Goal: Transaction & Acquisition: Subscribe to service/newsletter

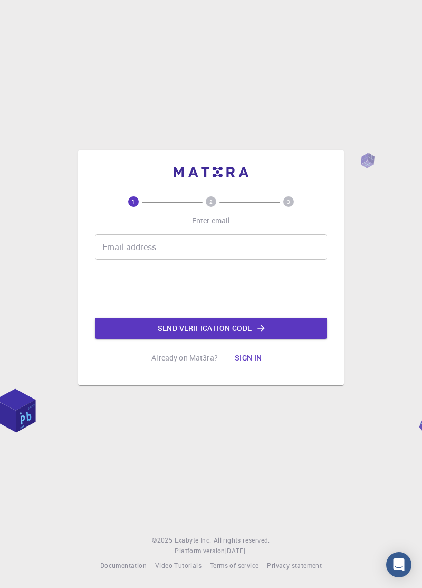
click at [290, 339] on button "Send verification code" at bounding box center [211, 327] width 232 height 21
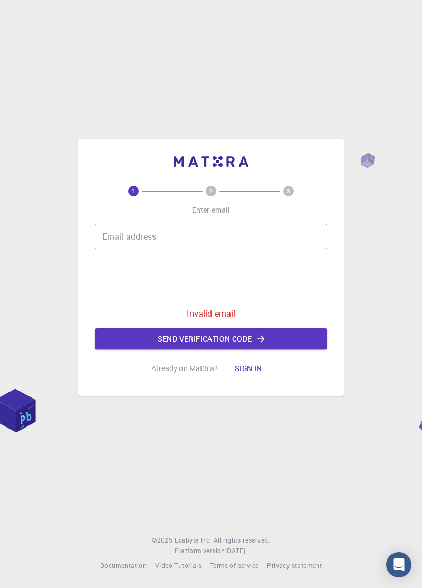
click at [248, 379] on button "Sign in" at bounding box center [248, 368] width 44 height 21
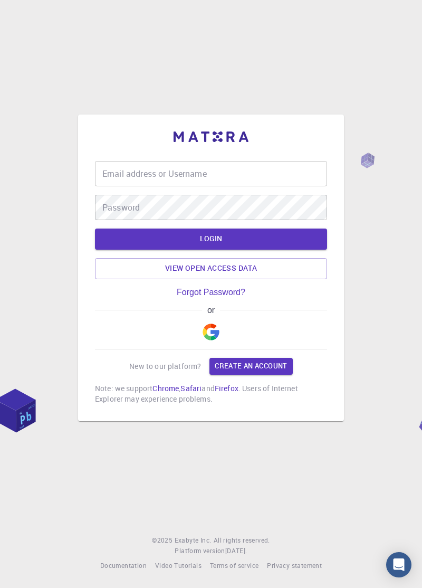
click at [213, 340] on img "button" at bounding box center [211, 331] width 17 height 17
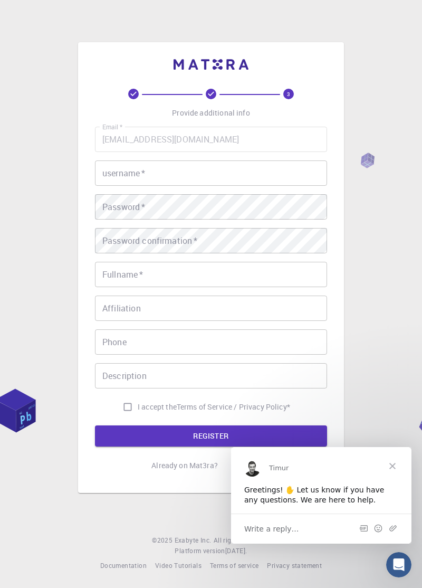
click at [396, 465] on span "Close" at bounding box center [392, 465] width 38 height 38
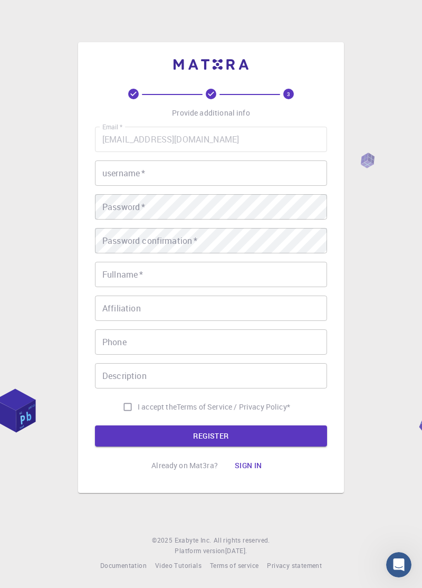
click at [256, 446] on button "REGISTER" at bounding box center [211, 435] width 232 height 21
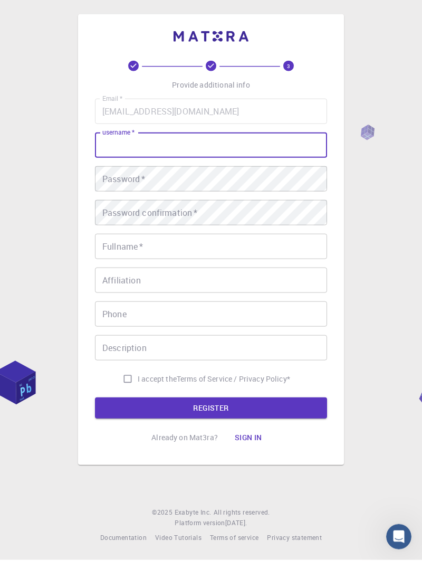
click at [127, 417] on input "I accept the Terms of Service / Privacy Policy *" at bounding box center [128, 407] width 20 height 20
checkbox input "true"
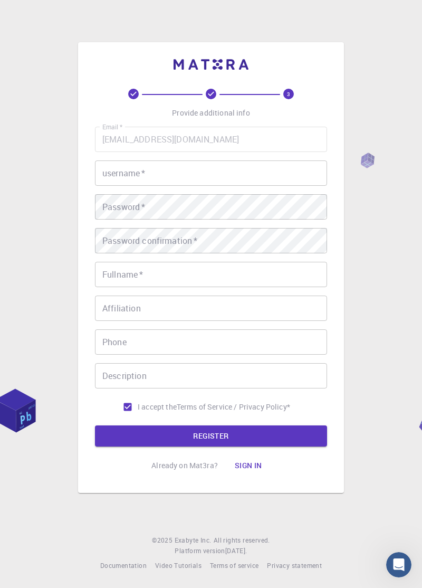
click at [271, 446] on button "REGISTER" at bounding box center [211, 435] width 232 height 21
click at [230, 186] on input "username   *" at bounding box center [211, 172] width 232 height 25
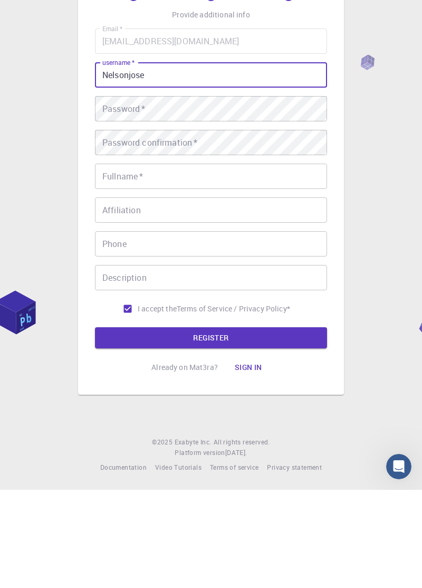
type input "Nelsonjose"
click at [293, 446] on button "REGISTER" at bounding box center [211, 435] width 232 height 21
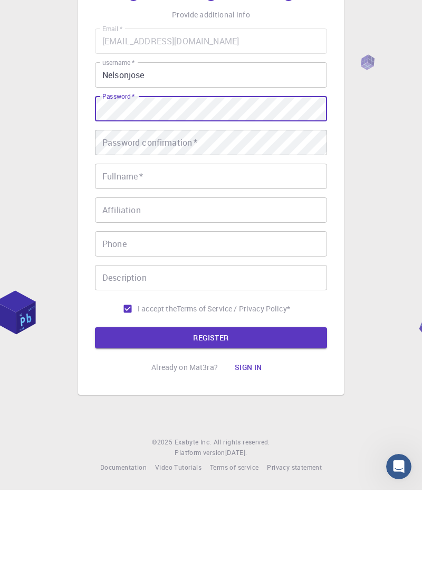
click at [257, 446] on button "REGISTER" at bounding box center [211, 435] width 232 height 21
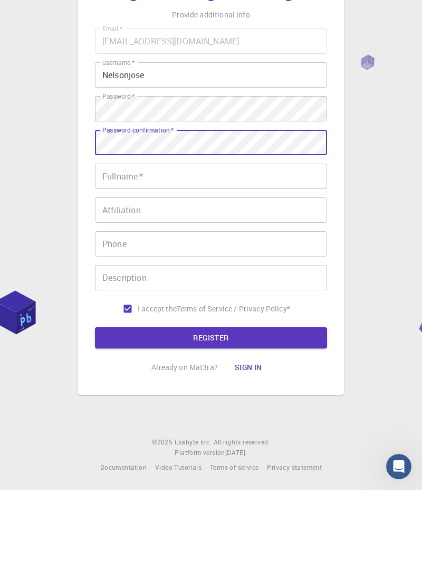
click at [251, 446] on button "REGISTER" at bounding box center [211, 435] width 232 height 21
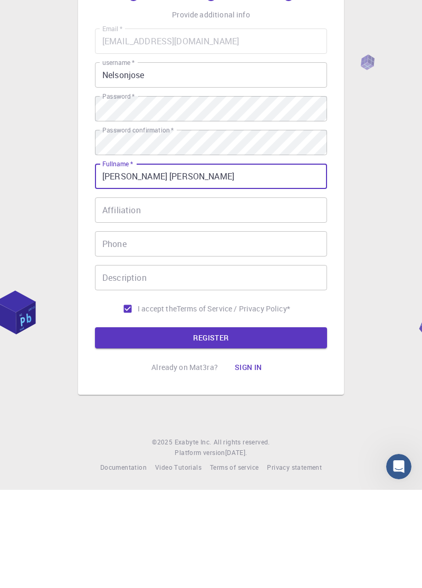
type input "[PERSON_NAME] [PERSON_NAME]"
click at [282, 446] on button "REGISTER" at bounding box center [211, 435] width 232 height 21
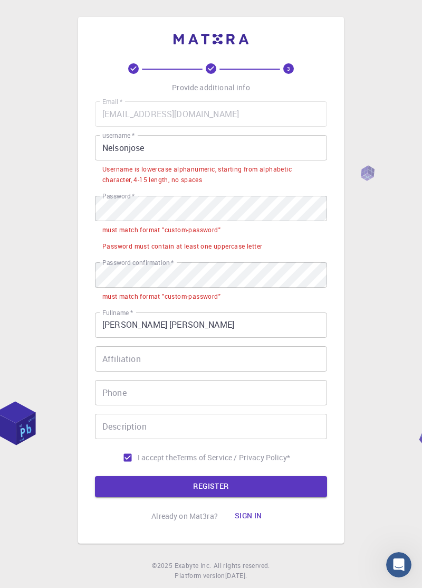
click at [284, 497] on button "REGISTER" at bounding box center [211, 486] width 232 height 21
click at [296, 497] on button "REGISTER" at bounding box center [211, 486] width 232 height 21
click at [292, 496] on button "REGISTER" at bounding box center [211, 486] width 232 height 21
click at [287, 497] on button "REGISTER" at bounding box center [211, 486] width 232 height 21
click at [290, 492] on button "REGISTER" at bounding box center [211, 486] width 232 height 21
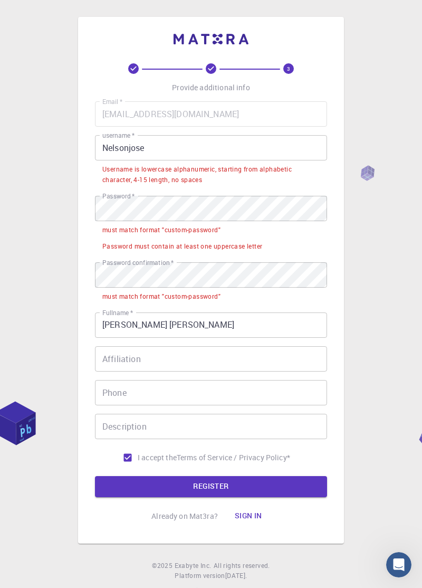
click at [199, 371] on input "Affiliation" at bounding box center [211, 358] width 232 height 25
click at [167, 405] on input "Phone" at bounding box center [211, 392] width 232 height 25
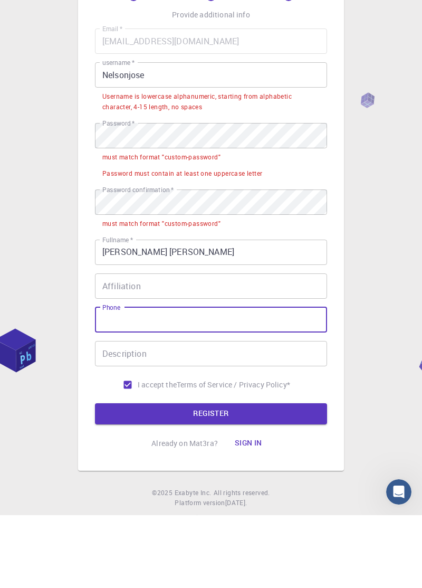
click at [209, 439] on input "Description" at bounding box center [211, 425] width 232 height 25
